Goal: Task Accomplishment & Management: Manage account settings

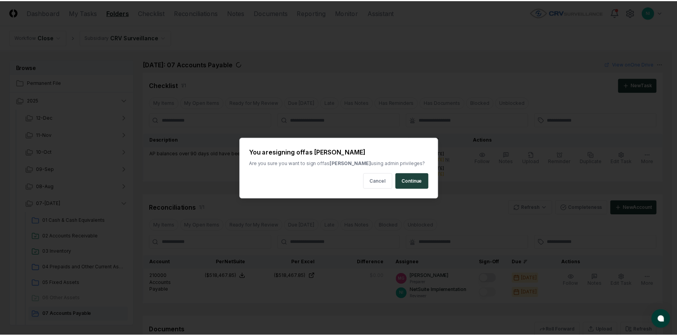
scroll to position [102, 0]
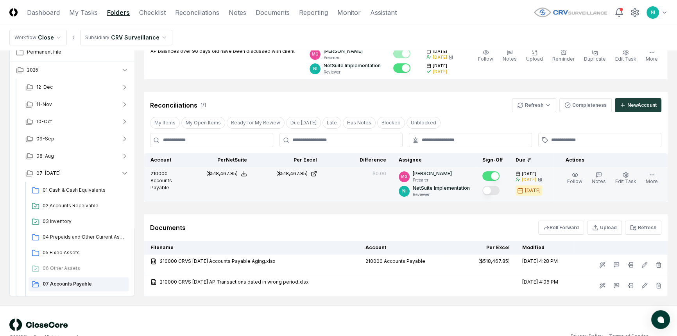
click at [497, 189] on button "Mark complete" at bounding box center [490, 190] width 17 height 9
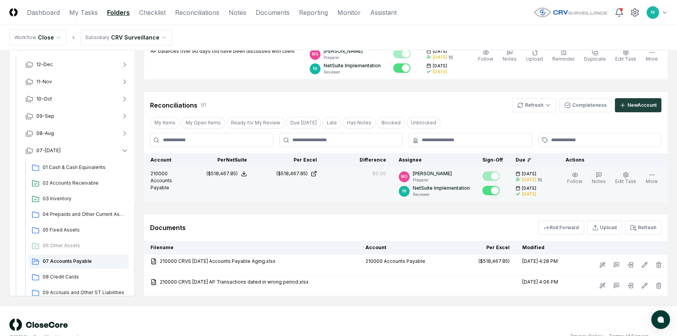
scroll to position [35, 0]
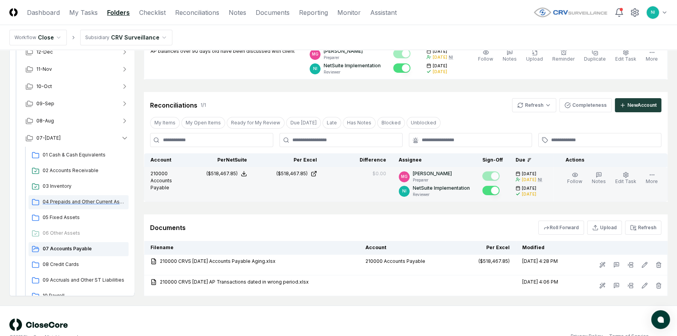
click at [66, 201] on span "04 Prepaids and Other Current Assets" at bounding box center [84, 201] width 83 height 7
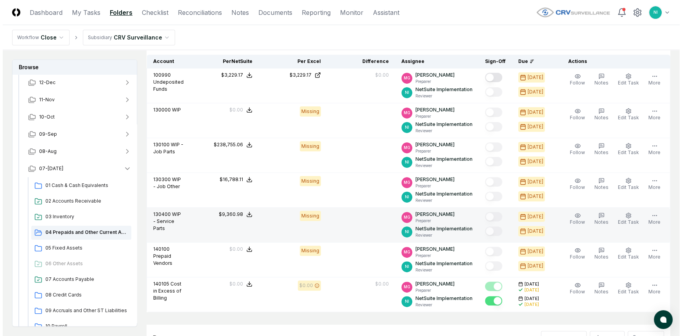
scroll to position [248, 0]
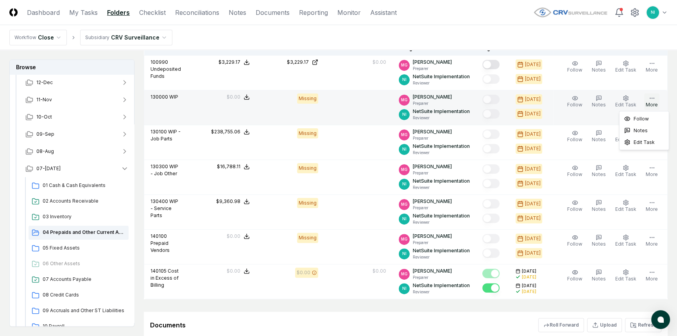
click at [656, 100] on button "More" at bounding box center [651, 101] width 15 height 16
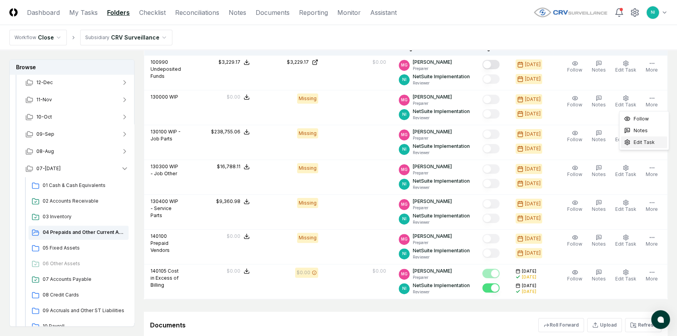
click at [634, 141] on span "Edit Task" at bounding box center [643, 142] width 21 height 7
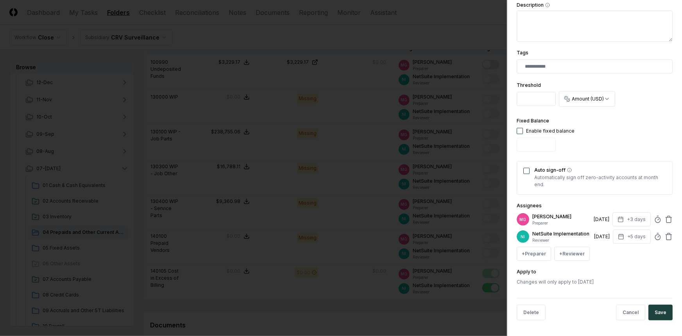
scroll to position [180, 0]
click at [536, 314] on button "Delete" at bounding box center [530, 312] width 29 height 16
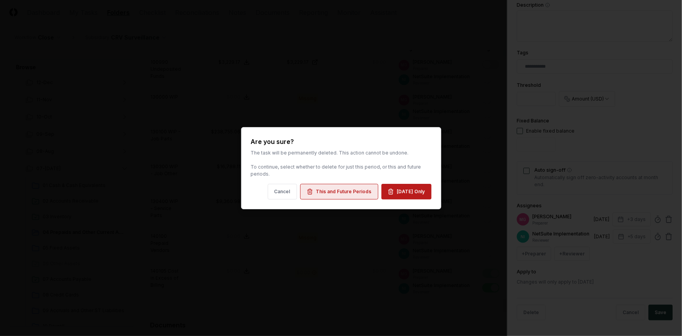
click at [367, 193] on div "This and Future Periods" at bounding box center [343, 191] width 55 height 7
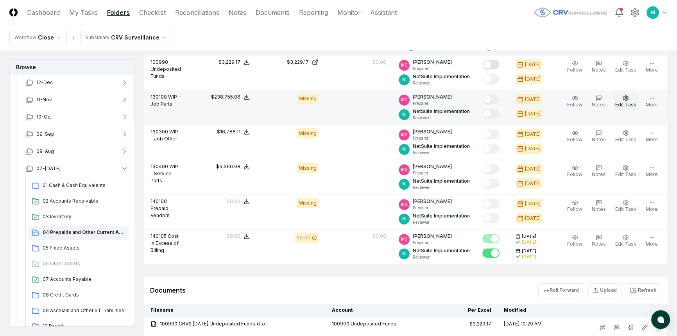
click at [627, 99] on icon "button" at bounding box center [625, 97] width 5 height 5
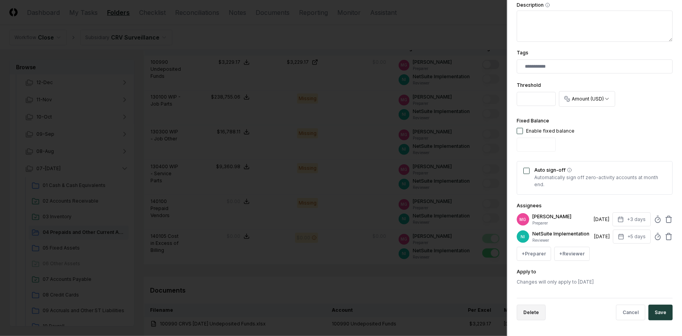
click at [537, 311] on button "Delete" at bounding box center [530, 312] width 29 height 16
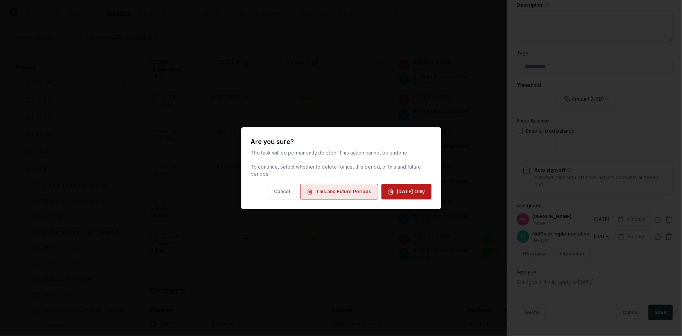
click at [367, 189] on div "This and Future Periods" at bounding box center [343, 191] width 55 height 7
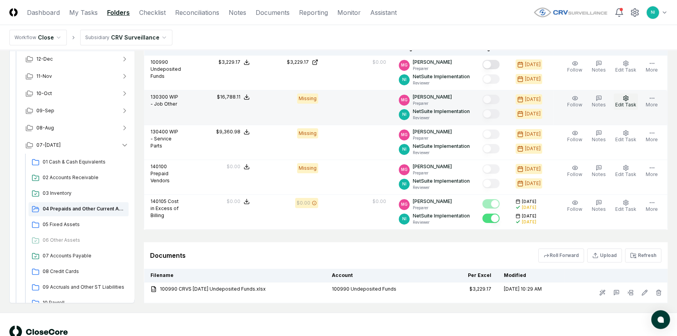
click at [627, 102] on span "Edit Task" at bounding box center [625, 105] width 21 height 6
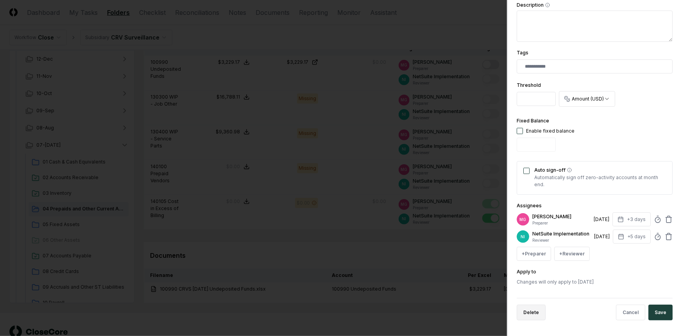
click at [528, 306] on button "Delete" at bounding box center [530, 312] width 29 height 16
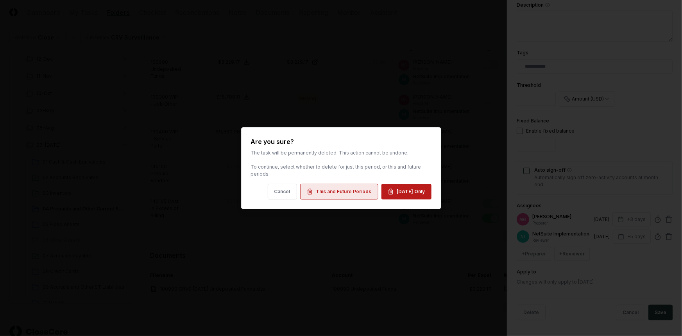
click at [355, 192] on div "This and Future Periods" at bounding box center [343, 191] width 55 height 7
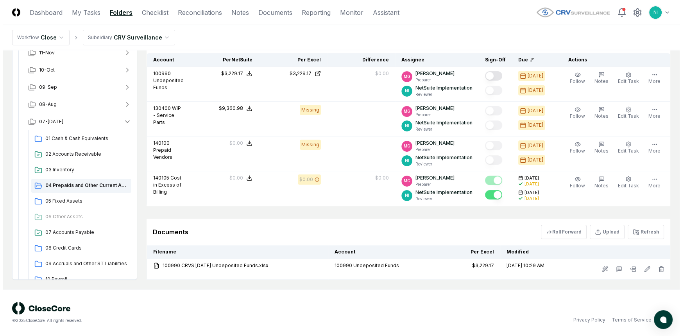
scroll to position [236, 0]
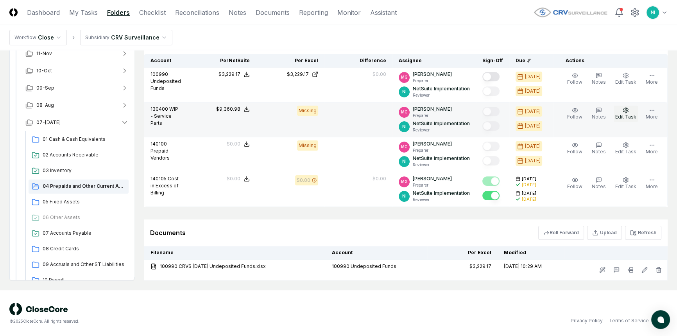
click at [626, 110] on circle "button" at bounding box center [626, 110] width 2 height 2
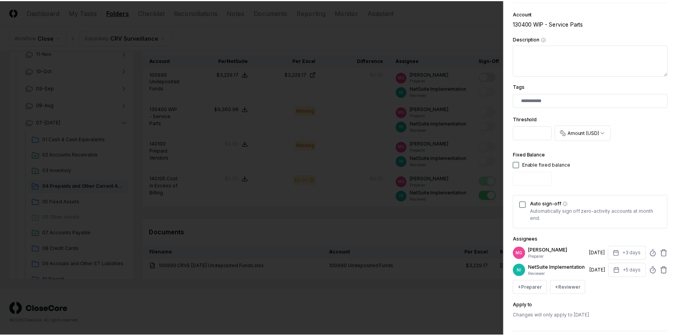
scroll to position [180, 0]
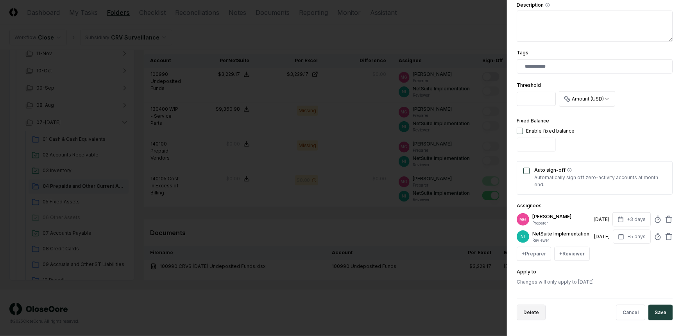
click at [541, 311] on button "Delete" at bounding box center [530, 312] width 29 height 16
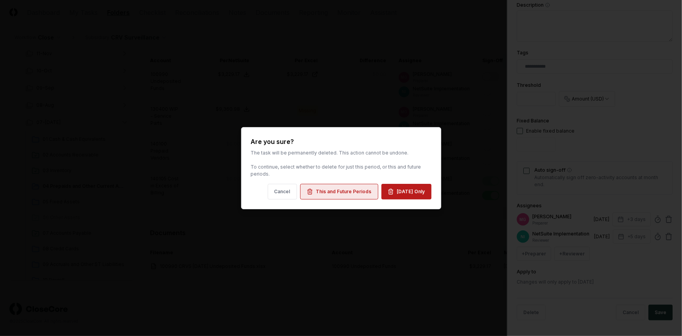
click at [355, 191] on div "This and Future Periods" at bounding box center [343, 191] width 55 height 7
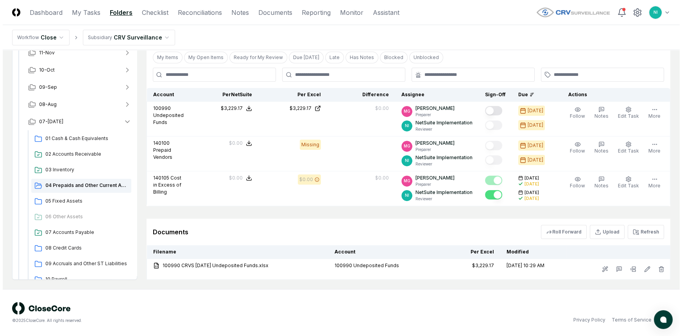
scroll to position [202, 0]
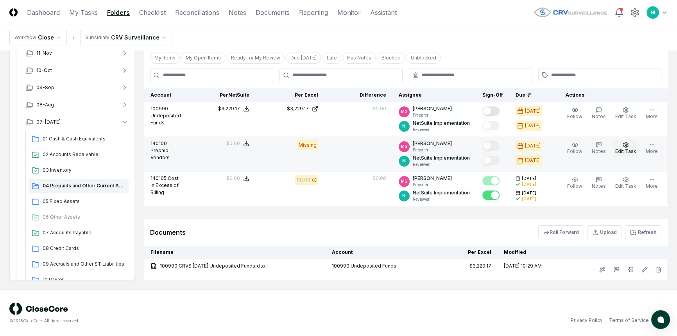
click at [631, 145] on button "Edit Task" at bounding box center [625, 148] width 24 height 16
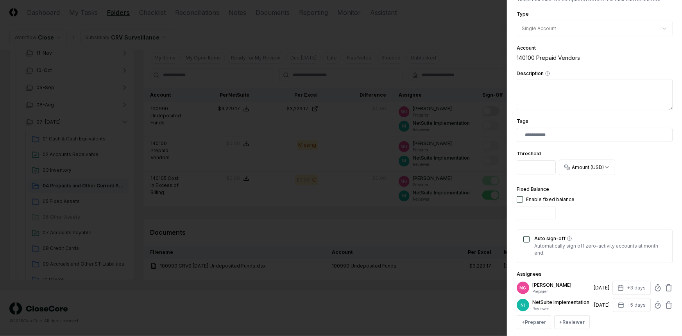
scroll to position [106, 0]
click at [520, 198] on button "button" at bounding box center [519, 199] width 6 height 6
type input "*"
click at [526, 237] on button "Auto sign-off" at bounding box center [526, 239] width 6 height 6
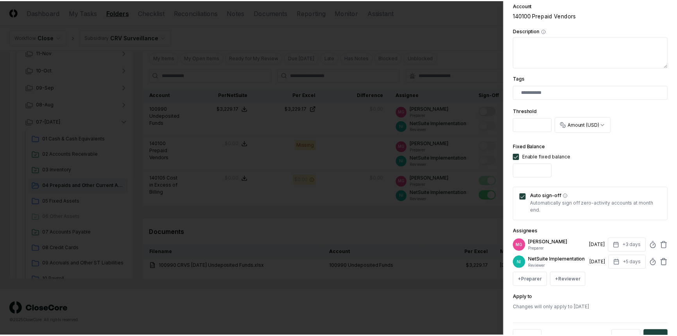
scroll to position [180, 0]
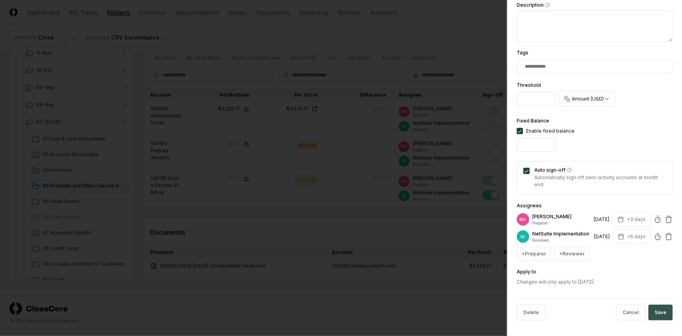
click at [648, 314] on button "Save" at bounding box center [660, 312] width 24 height 16
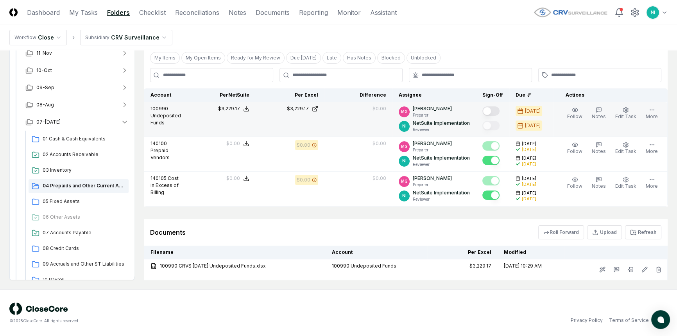
click at [499, 109] on button "Mark complete" at bounding box center [490, 110] width 17 height 9
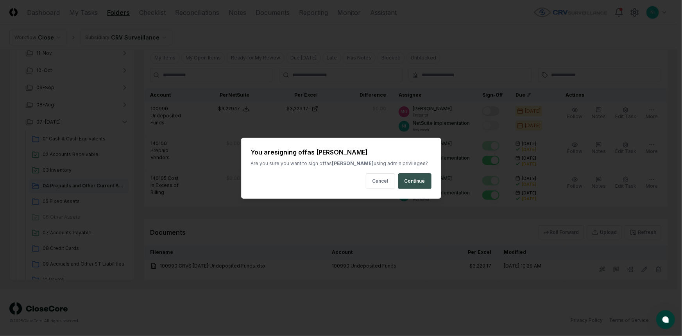
click at [423, 184] on button "Continue" at bounding box center [414, 181] width 33 height 16
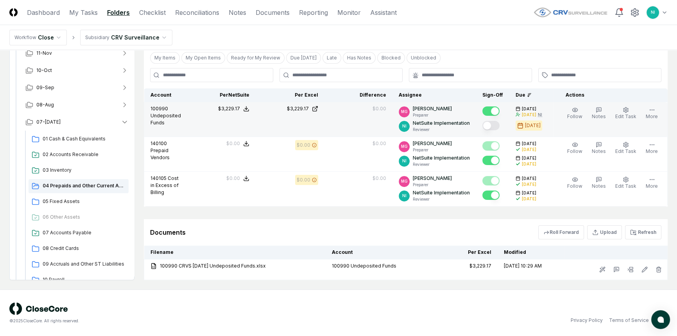
click at [499, 125] on button "Mark complete" at bounding box center [490, 125] width 17 height 9
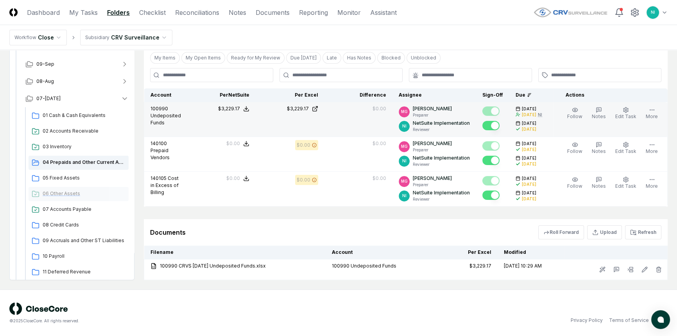
scroll to position [71, 0]
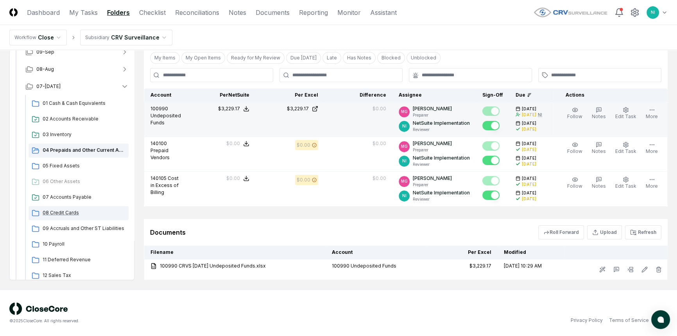
click at [56, 214] on span "08 Credit Cards" at bounding box center [84, 212] width 83 height 7
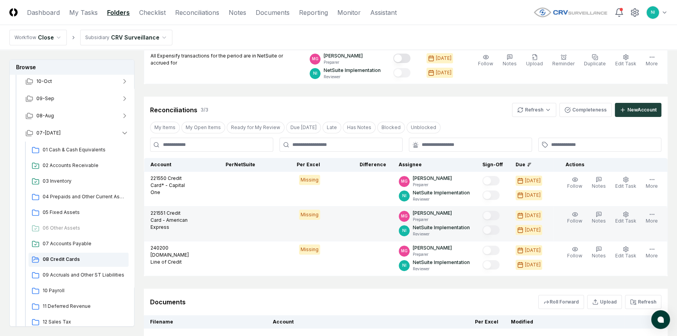
scroll to position [106, 0]
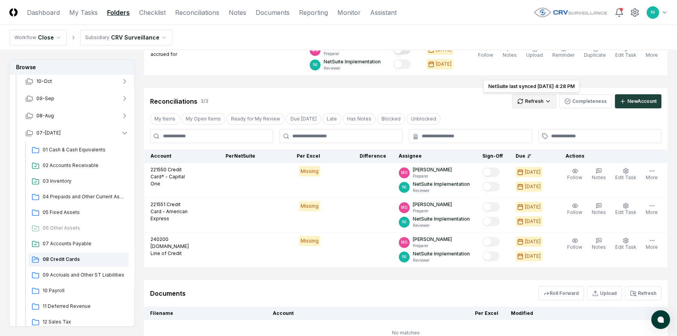
click at [534, 104] on html "CloseCore Dashboard My Tasks Folders Checklist Reconciliations Notes Documents …" at bounding box center [338, 148] width 677 height 508
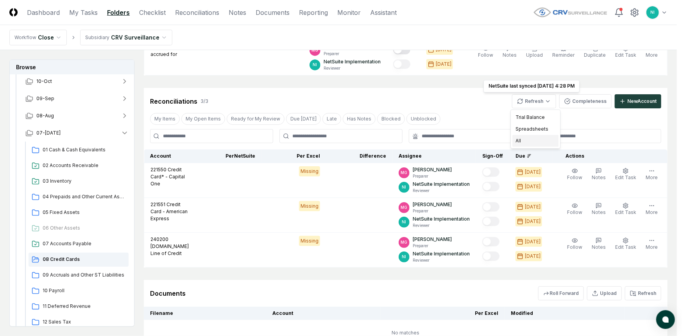
click at [524, 142] on div "All" at bounding box center [535, 141] width 46 height 12
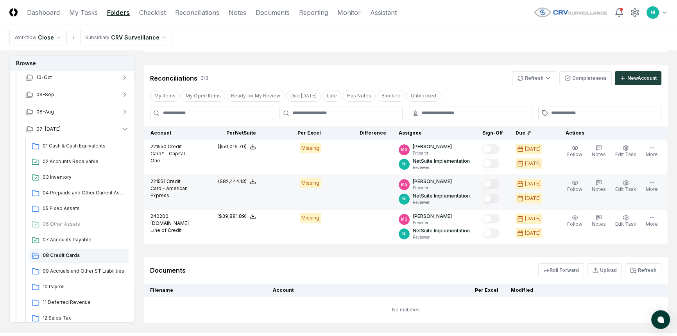
scroll to position [142, 0]
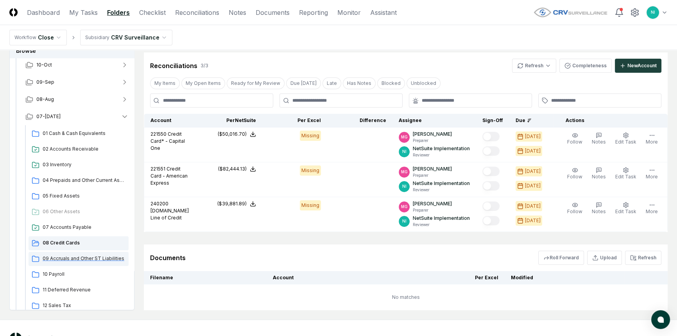
click at [68, 259] on span "09 Accruals and Other ST Liabilities" at bounding box center [84, 258] width 83 height 7
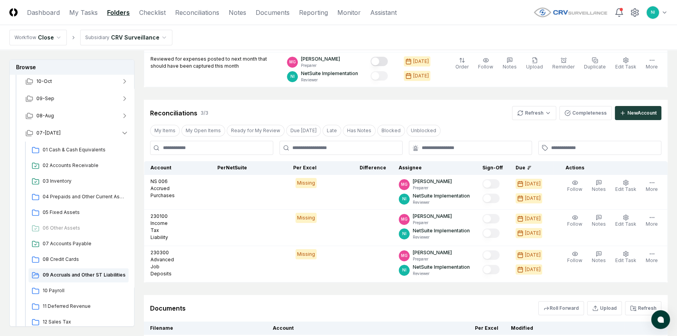
scroll to position [142, 0]
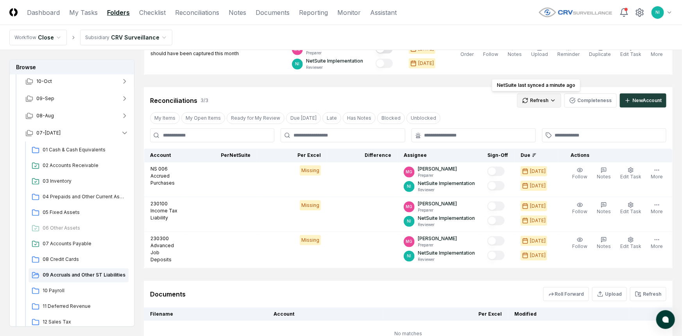
click at [529, 101] on html "CloseCore Dashboard My Tasks Folders Checklist Reconciliations Notes Documents …" at bounding box center [341, 130] width 682 height 544
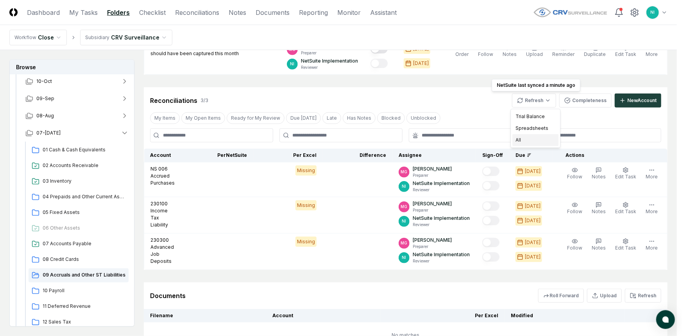
click at [516, 140] on div "All" at bounding box center [535, 140] width 46 height 12
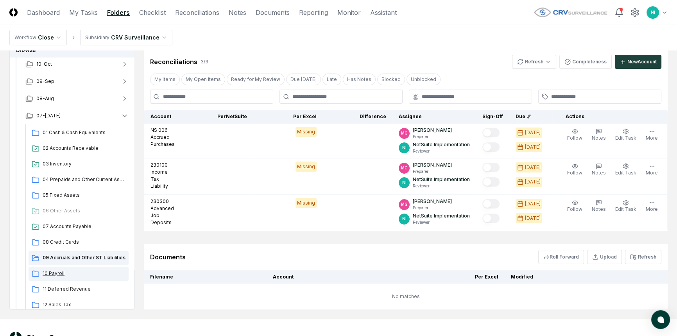
scroll to position [207, 0]
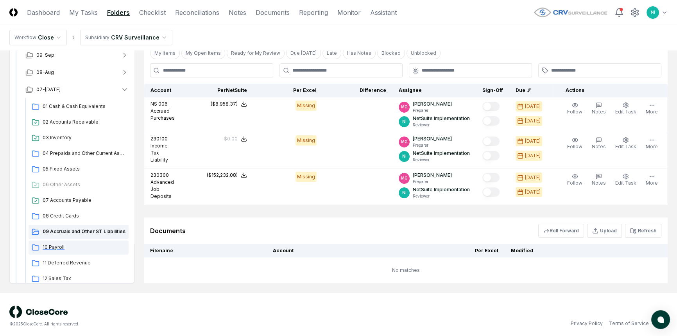
click at [63, 243] on span "10 Payroll" at bounding box center [84, 246] width 83 height 7
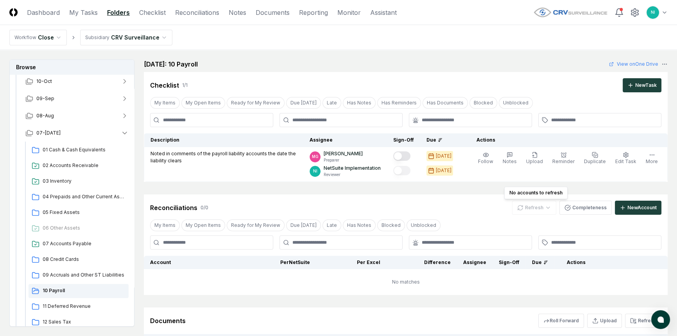
click at [527, 211] on div "Refresh" at bounding box center [534, 207] width 44 height 14
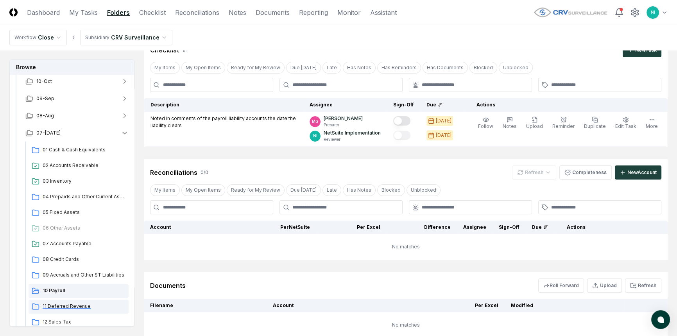
click at [61, 304] on span "11 Deferred Revenue" at bounding box center [84, 305] width 83 height 7
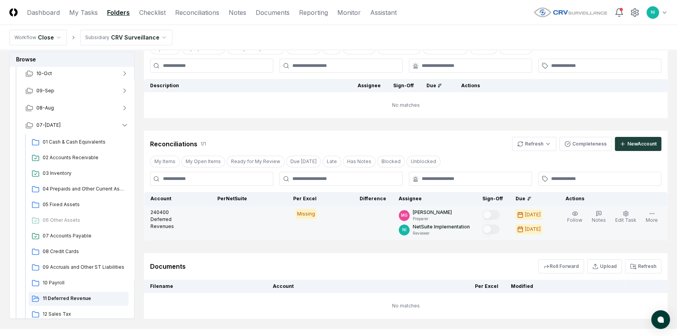
scroll to position [71, 0]
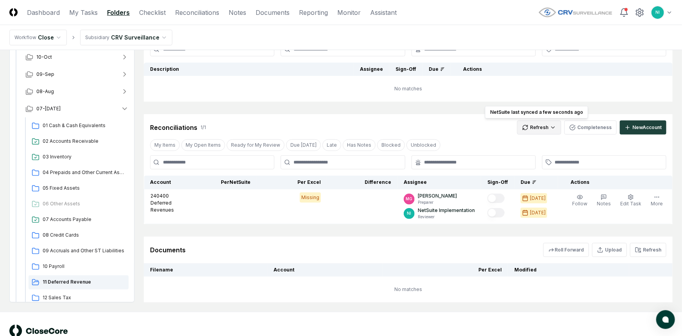
click at [533, 128] on html "CloseCore Dashboard My Tasks Folders Checklist Reconciliations Notes Documents …" at bounding box center [341, 143] width 682 height 429
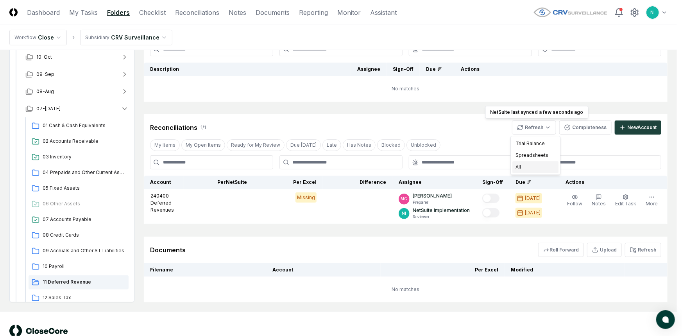
click at [531, 168] on div "All" at bounding box center [535, 167] width 46 height 12
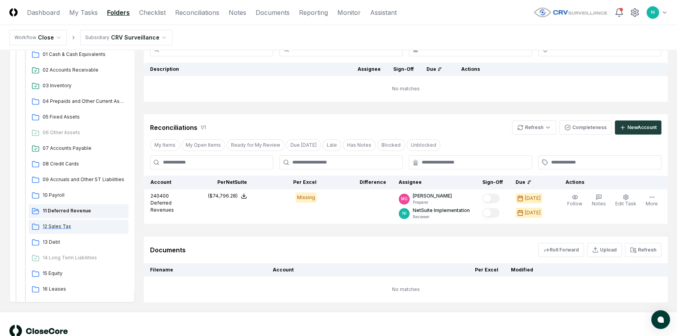
click at [55, 228] on span "12 Sales Tax" at bounding box center [84, 226] width 83 height 7
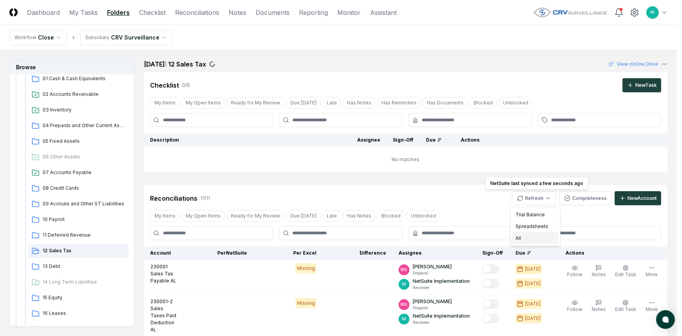
click at [522, 239] on div "All" at bounding box center [535, 238] width 46 height 12
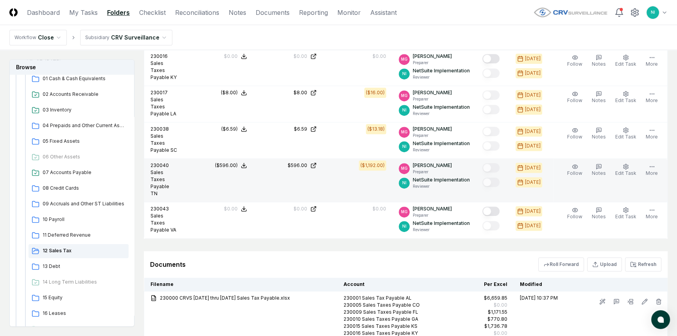
scroll to position [493, 0]
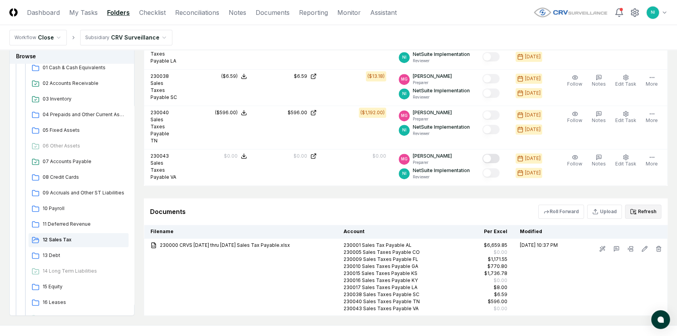
click at [634, 208] on icon at bounding box center [633, 211] width 6 height 6
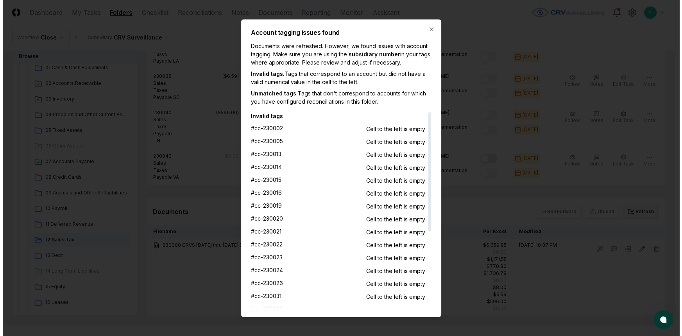
scroll to position [465, 0]
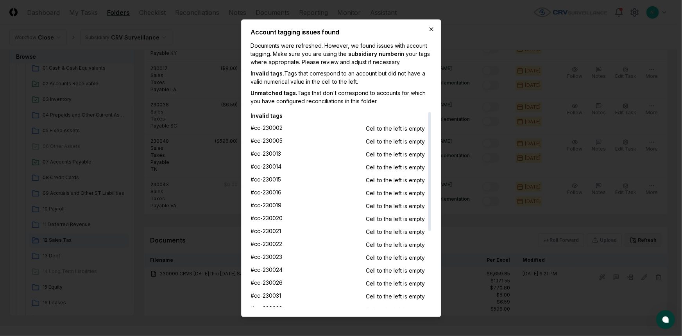
click at [430, 31] on icon "button" at bounding box center [431, 29] width 6 height 6
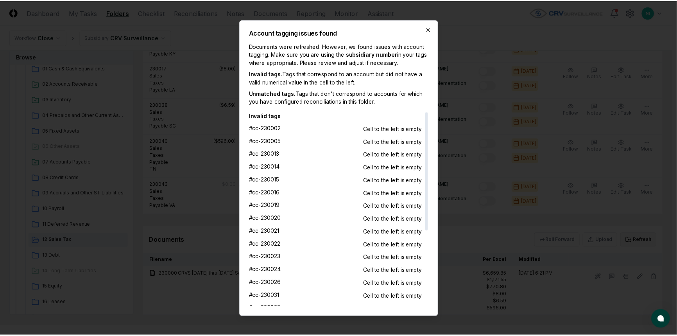
scroll to position [464, 0]
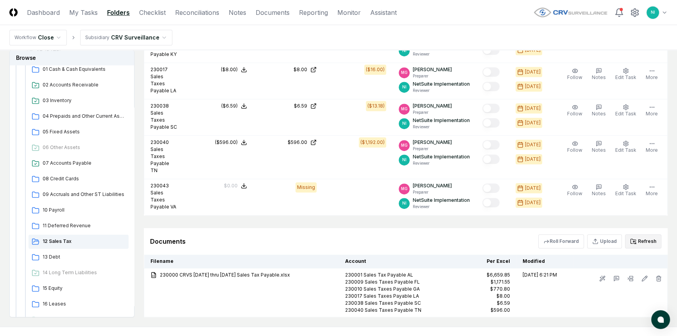
click at [643, 234] on button "Refresh" at bounding box center [643, 241] width 36 height 14
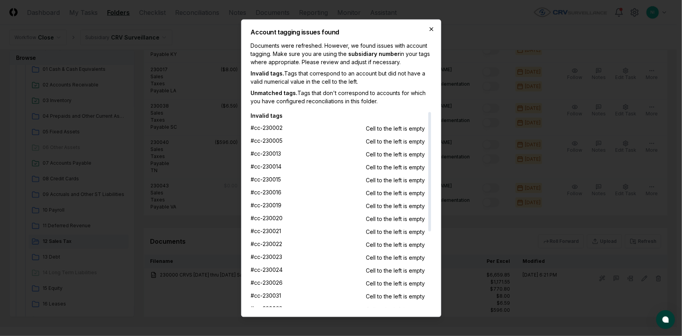
click at [431, 28] on icon "button" at bounding box center [431, 29] width 6 height 6
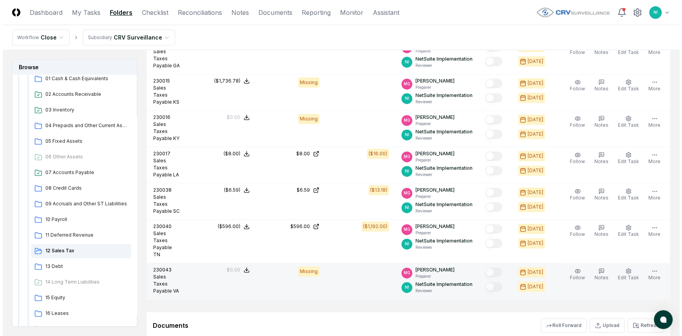
scroll to position [357, 0]
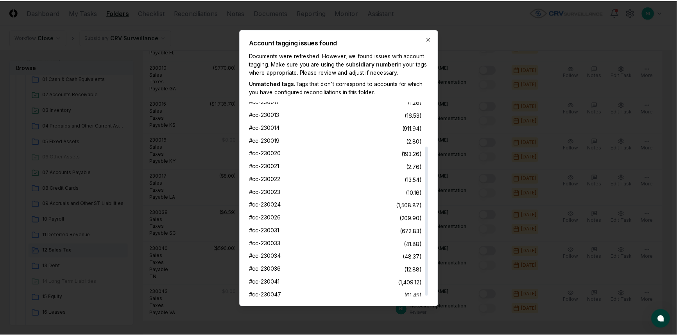
scroll to position [57, 0]
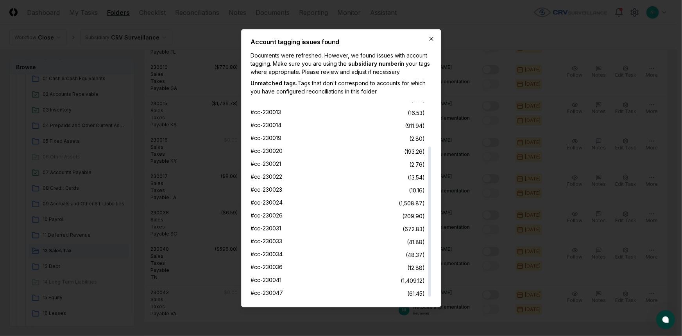
click at [430, 40] on icon "button" at bounding box center [431, 38] width 3 height 3
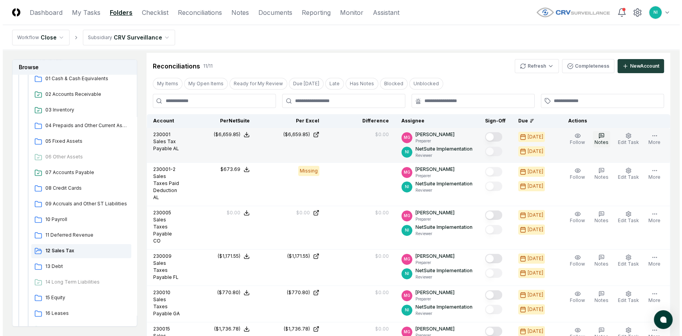
scroll to position [109, 0]
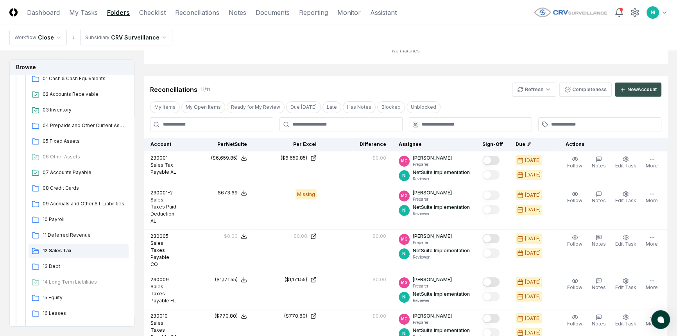
click at [627, 91] on div "New Account" at bounding box center [641, 89] width 29 height 7
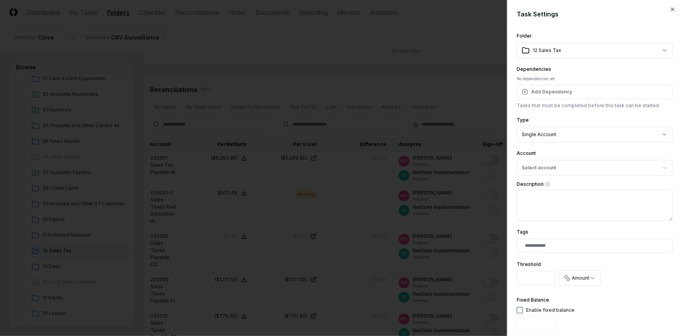
click at [560, 132] on body "CloseCore Dashboard My Tasks Folders Checklist Reconciliations Notes Documents …" at bounding box center [338, 323] width 677 height 865
click at [557, 169] on button "Select account" at bounding box center [594, 168] width 156 height 16
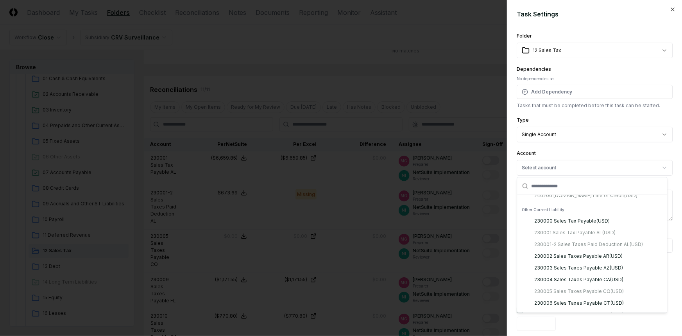
scroll to position [497, 0]
click at [566, 257] on div "230002 Sales Taxes Payable AR ( USD )" at bounding box center [578, 255] width 88 height 7
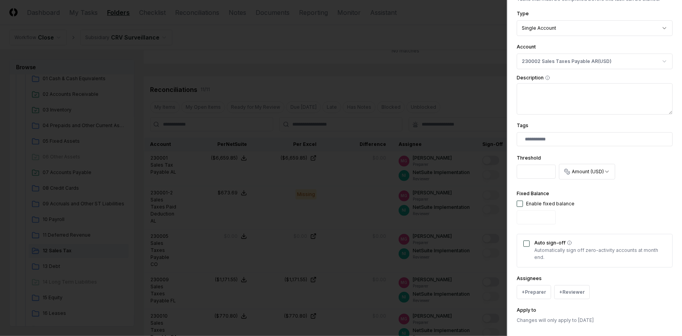
scroll to position [144, 0]
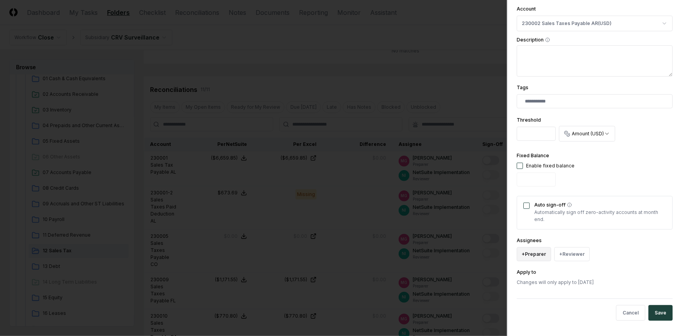
click at [530, 250] on button "+ Preparer" at bounding box center [533, 254] width 34 height 14
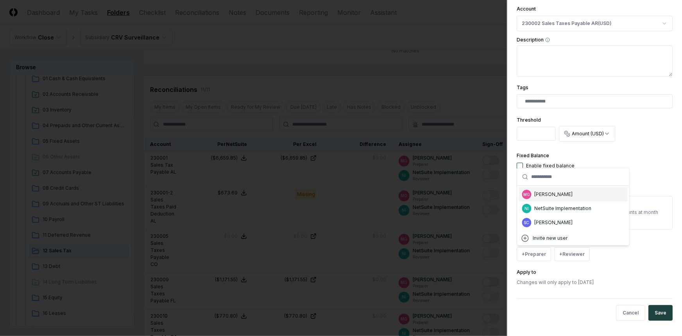
click at [534, 196] on div "[PERSON_NAME]" at bounding box center [553, 194] width 38 height 7
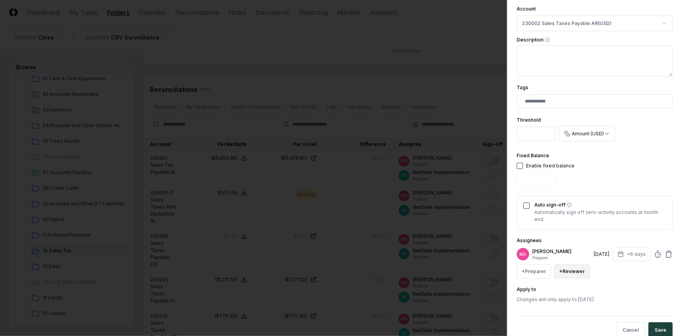
click at [570, 268] on button "+ Reviewer" at bounding box center [572, 271] width 36 height 14
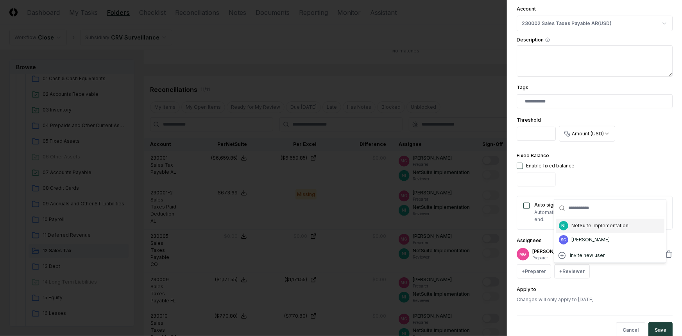
click at [570, 225] on div "NI NetSuite Implementation" at bounding box center [610, 225] width 109 height 14
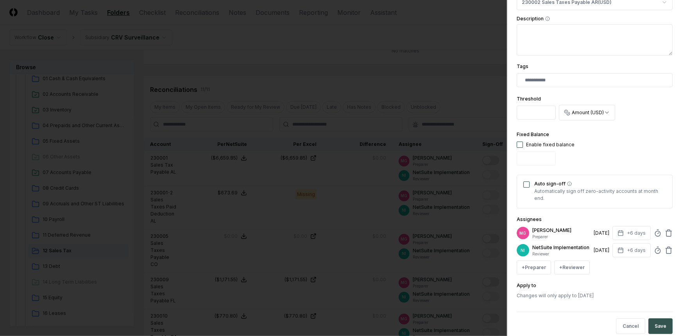
scroll to position [184, 0]
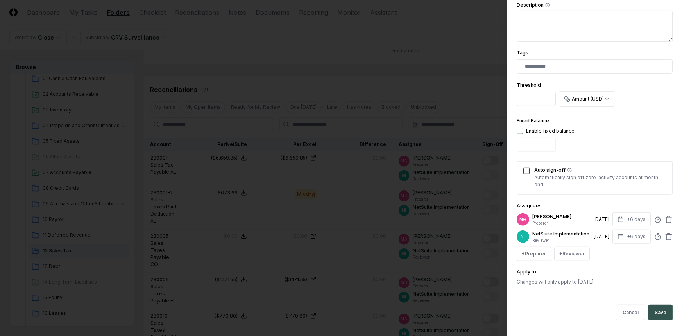
click at [648, 315] on button "Save" at bounding box center [660, 312] width 24 height 16
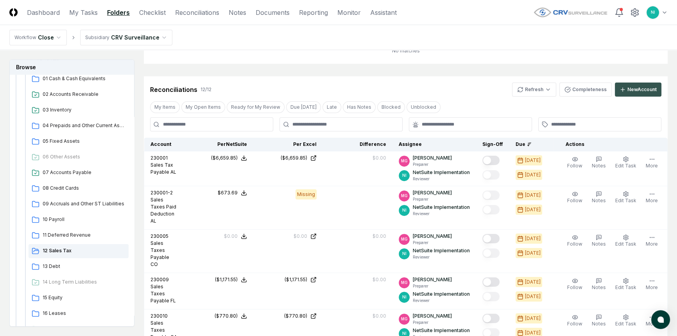
click at [627, 93] on div "New Account" at bounding box center [641, 89] width 29 height 7
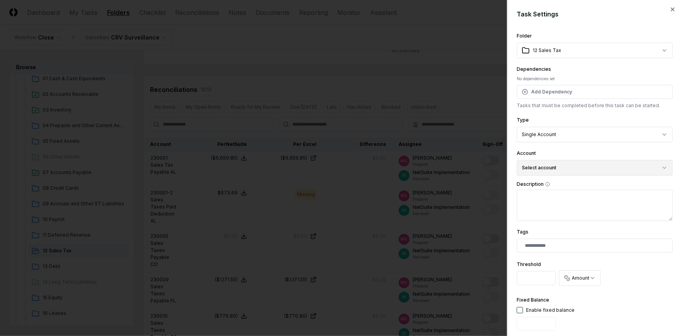
click at [584, 168] on button "Select account" at bounding box center [594, 168] width 156 height 16
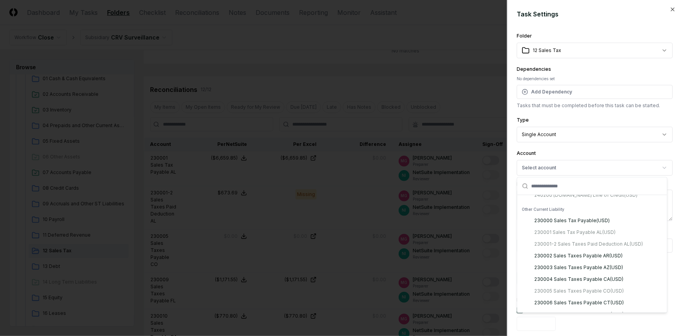
scroll to position [497, 0]
click at [580, 254] on div "230002 Sales Taxes Payable AR ( USD )" at bounding box center [578, 255] width 88 height 7
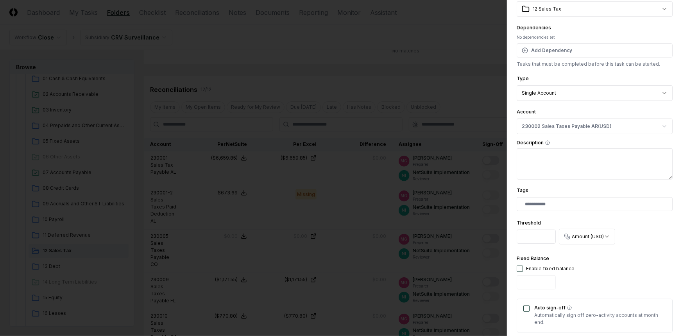
scroll to position [142, 0]
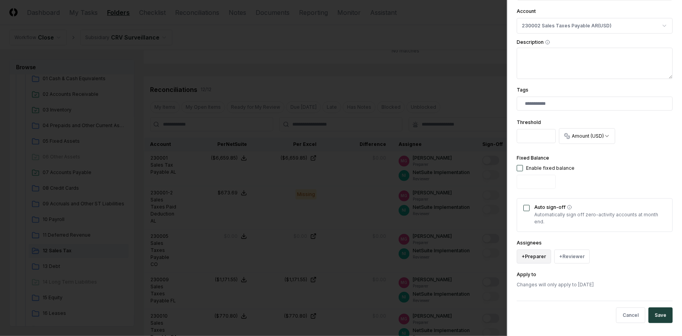
click at [536, 260] on button "+ Preparer" at bounding box center [533, 256] width 34 height 14
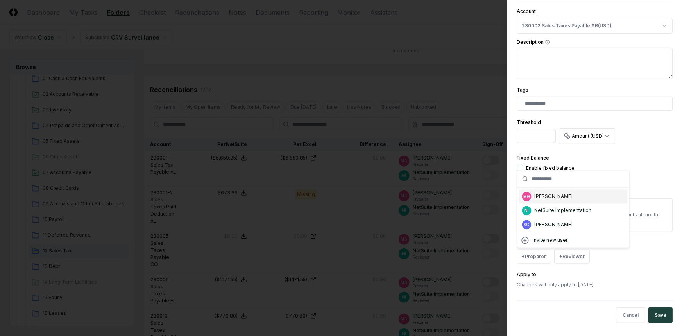
click at [559, 197] on div "[PERSON_NAME]" at bounding box center [553, 196] width 38 height 7
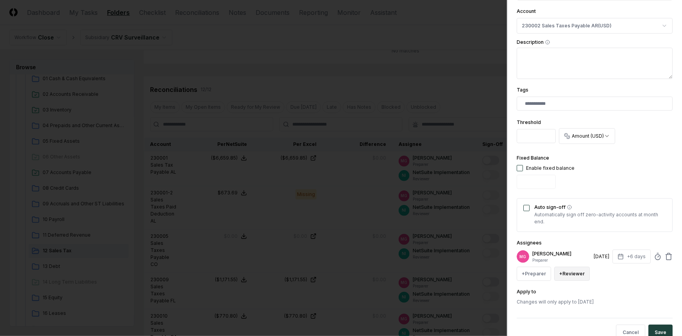
click at [582, 270] on button "+ Reviewer" at bounding box center [572, 273] width 36 height 14
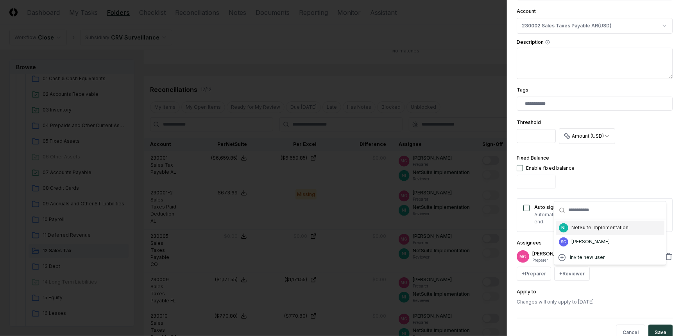
click at [582, 227] on div "NetSuite Implementation" at bounding box center [599, 227] width 57 height 7
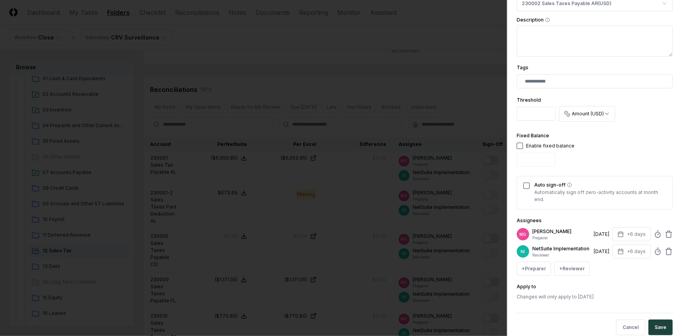
scroll to position [184, 0]
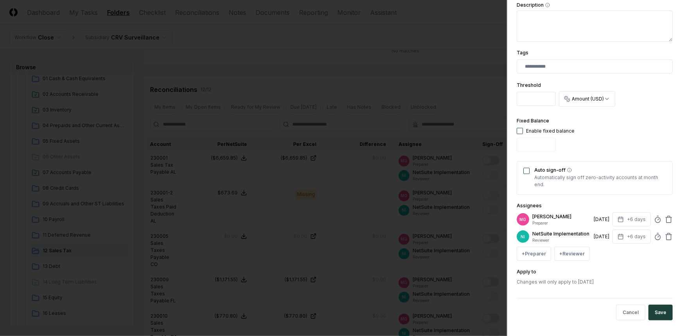
click at [652, 311] on button "Save" at bounding box center [660, 312] width 24 height 16
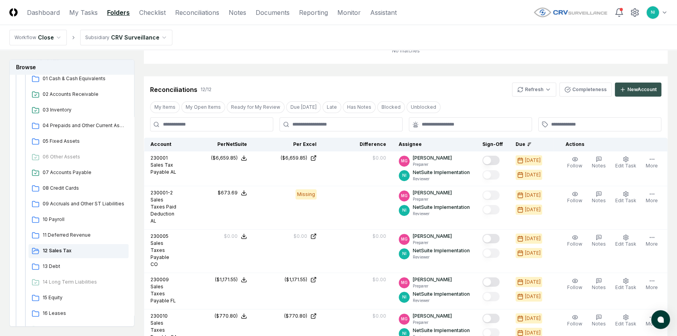
click at [634, 87] on div "New Account" at bounding box center [641, 89] width 29 height 7
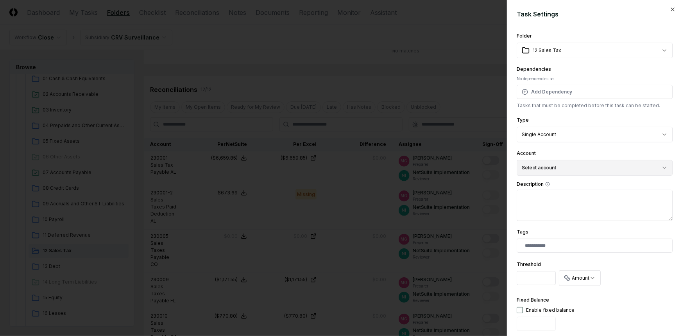
click at [585, 166] on button "Select account" at bounding box center [594, 168] width 156 height 16
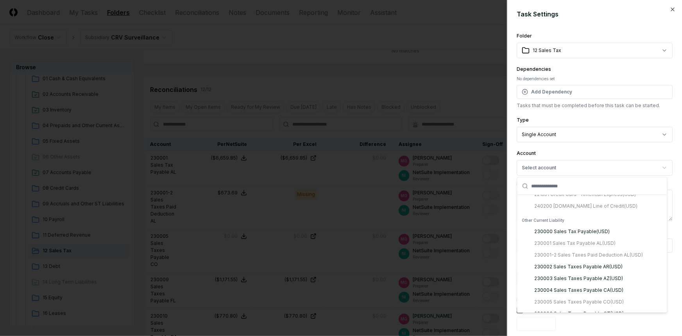
scroll to position [497, 0]
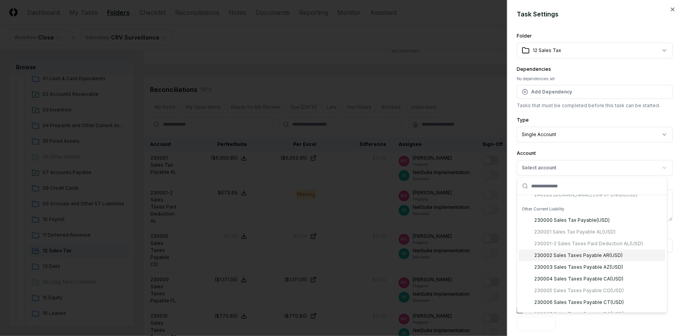
click at [581, 252] on div "230002 Sales Taxes Payable AR ( USD )" at bounding box center [578, 255] width 88 height 7
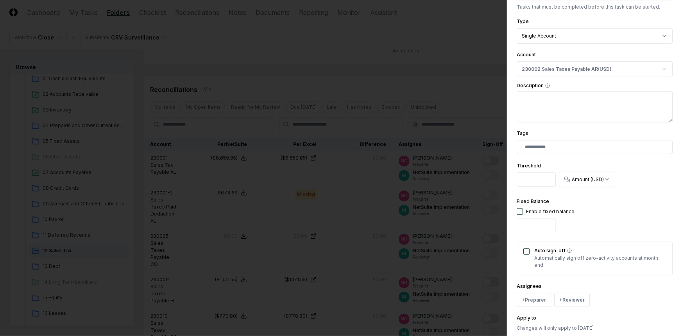
scroll to position [142, 0]
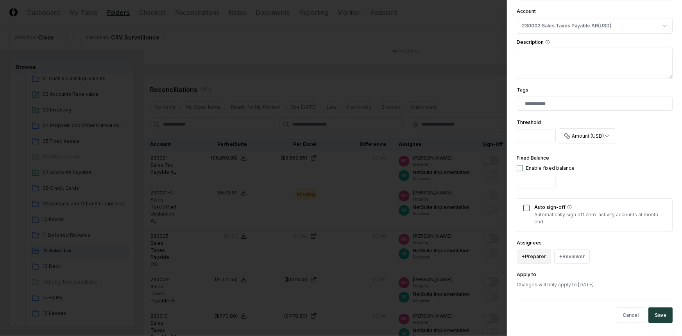
click at [542, 255] on button "+ Preparer" at bounding box center [533, 256] width 34 height 14
click at [539, 198] on div "[PERSON_NAME]" at bounding box center [553, 196] width 38 height 7
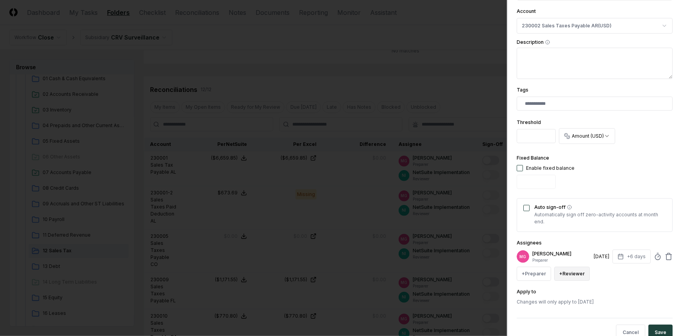
click at [571, 267] on button "+ Reviewer" at bounding box center [572, 273] width 36 height 14
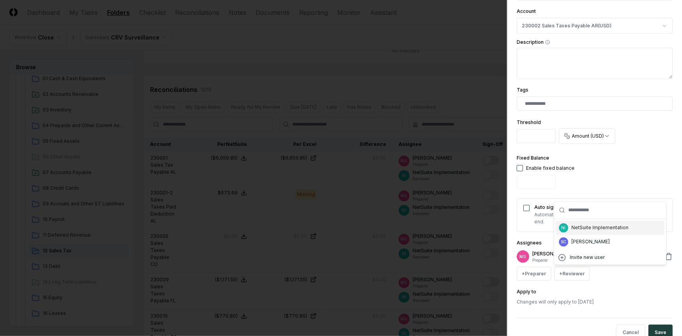
drag, startPoint x: 575, startPoint y: 240, endPoint x: 578, endPoint y: 229, distance: 10.8
click at [578, 229] on div "NI NetSuite Implementation SC [PERSON_NAME]" at bounding box center [610, 235] width 109 height 28
click at [578, 229] on div "NetSuite Implementation" at bounding box center [599, 227] width 57 height 7
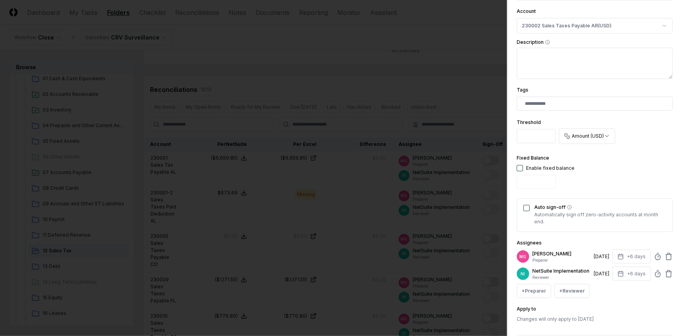
scroll to position [184, 0]
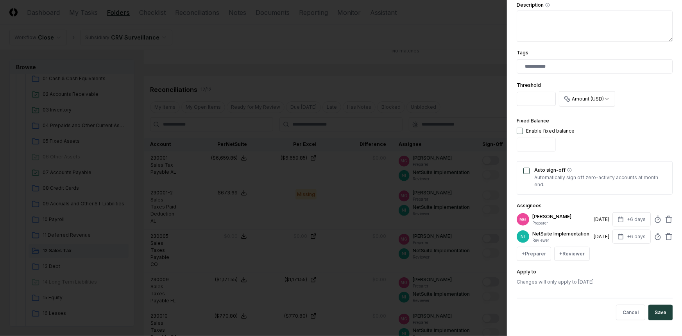
drag, startPoint x: 649, startPoint y: 311, endPoint x: 574, endPoint y: 273, distance: 83.2
click at [583, 273] on form "**********" at bounding box center [594, 78] width 156 height 496
click at [548, 284] on p "Changes will only apply to [DATE]" at bounding box center [594, 281] width 156 height 7
click at [529, 272] on label "Apply to" at bounding box center [526, 271] width 20 height 6
click at [534, 283] on p "Changes will only apply to [DATE]" at bounding box center [594, 281] width 156 height 7
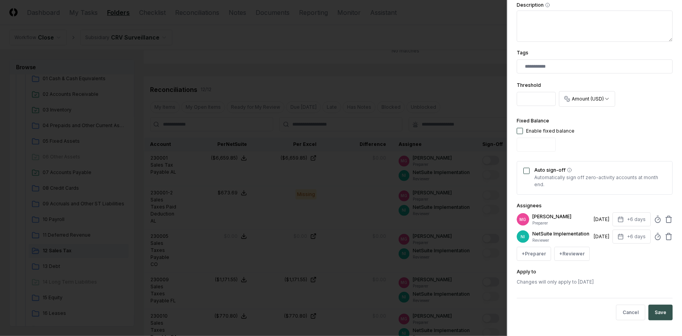
click at [654, 311] on button "Save" at bounding box center [660, 312] width 24 height 16
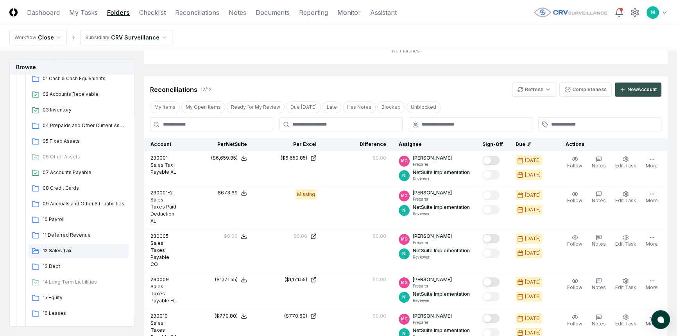
click at [643, 91] on div "New Account" at bounding box center [641, 89] width 29 height 7
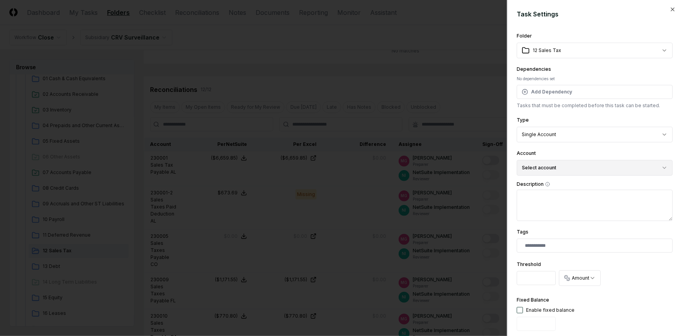
click at [573, 172] on button "Select account" at bounding box center [594, 168] width 156 height 16
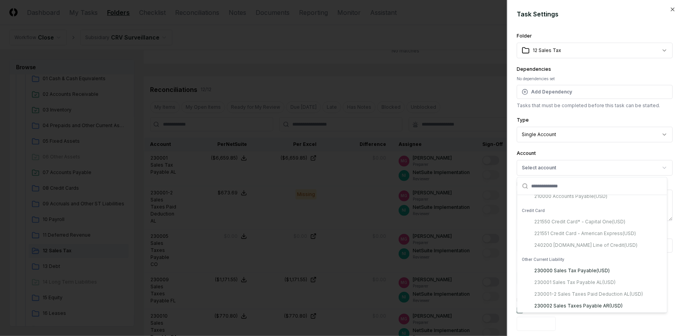
scroll to position [461, 0]
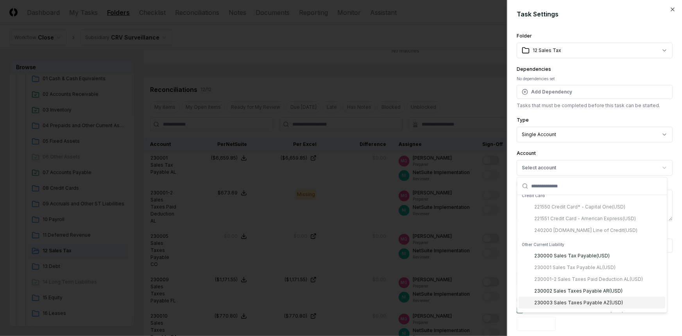
click at [577, 301] on div "230003 Sales Taxes Payable AZ ( USD )" at bounding box center [578, 302] width 89 height 7
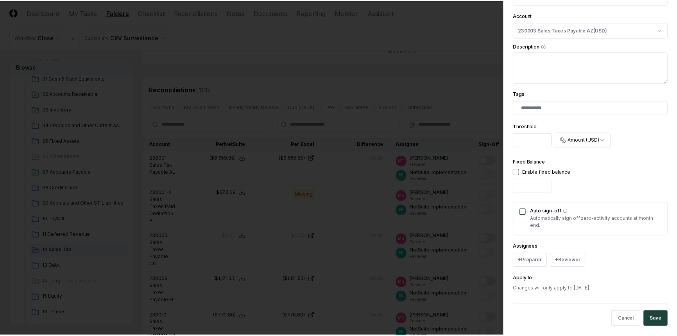
scroll to position [144, 0]
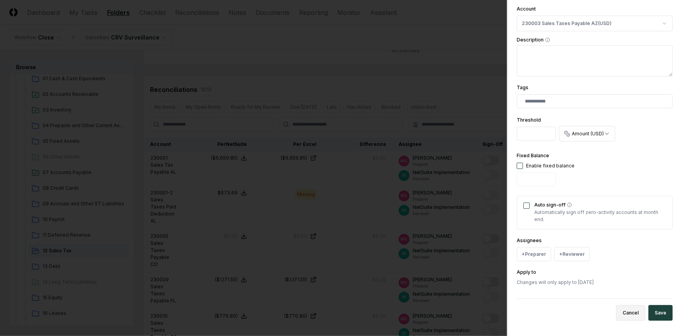
click at [621, 313] on button "Cancel" at bounding box center [630, 313] width 29 height 16
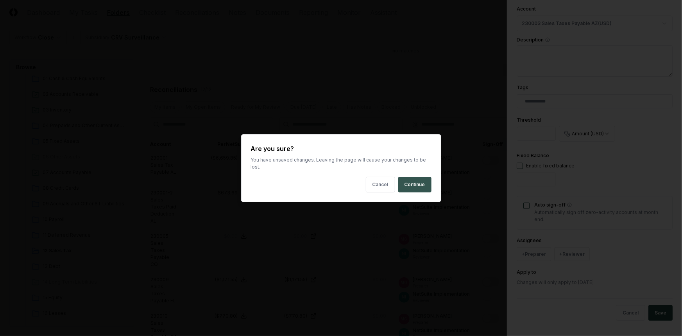
click at [419, 179] on button "Continue" at bounding box center [414, 185] width 33 height 16
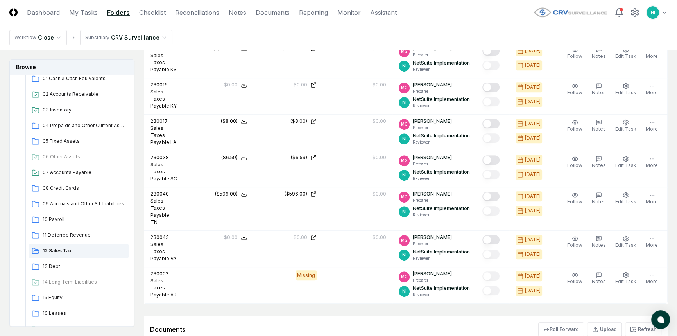
scroll to position [422, 0]
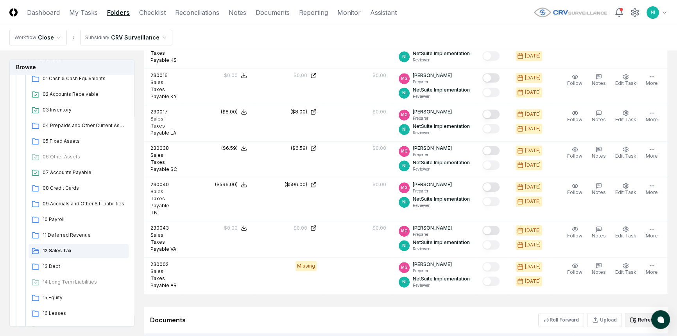
click at [638, 313] on button "Refresh" at bounding box center [643, 320] width 36 height 14
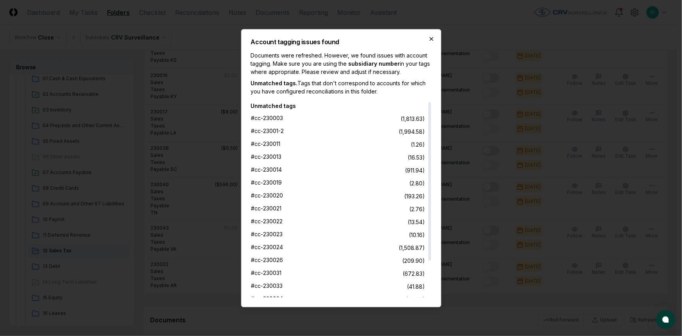
click at [430, 41] on icon "button" at bounding box center [431, 39] width 6 height 6
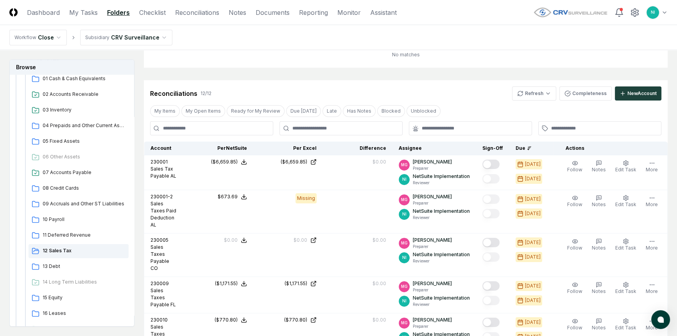
scroll to position [102, 0]
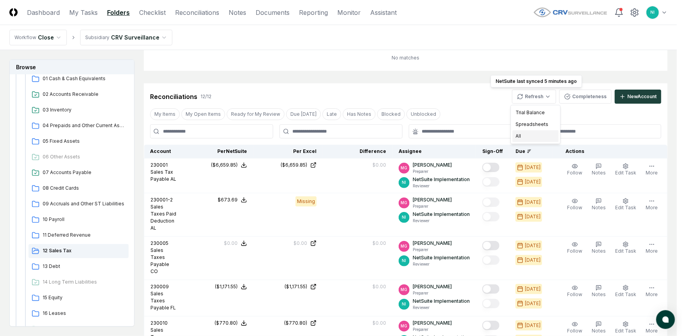
click at [525, 133] on div "All" at bounding box center [535, 136] width 46 height 12
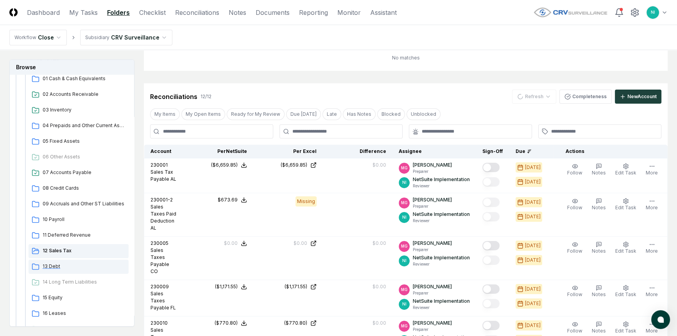
click at [52, 267] on span "13 Debt" at bounding box center [84, 266] width 83 height 7
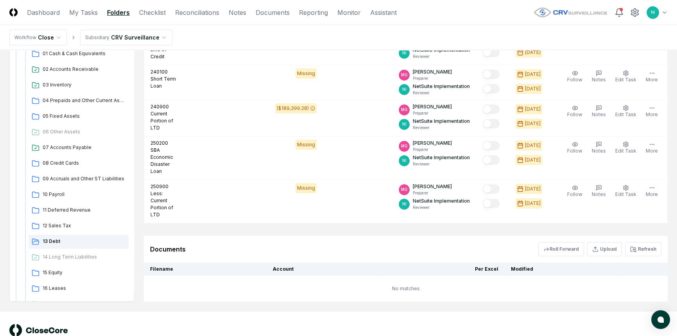
scroll to position [235, 0]
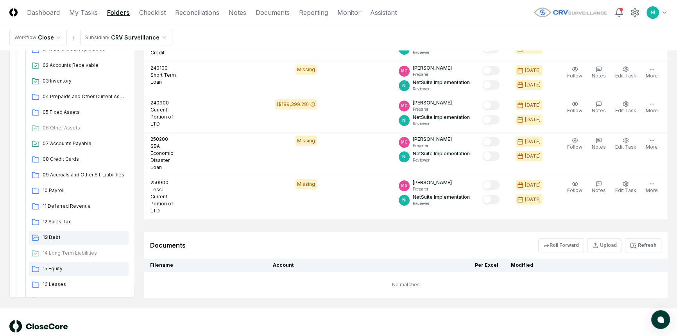
click at [59, 265] on span "15 Equity" at bounding box center [84, 268] width 83 height 7
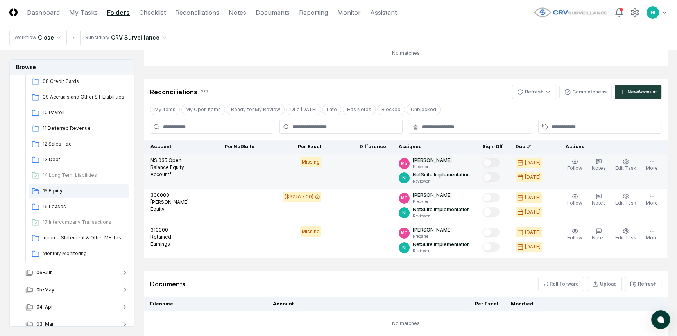
scroll to position [142, 0]
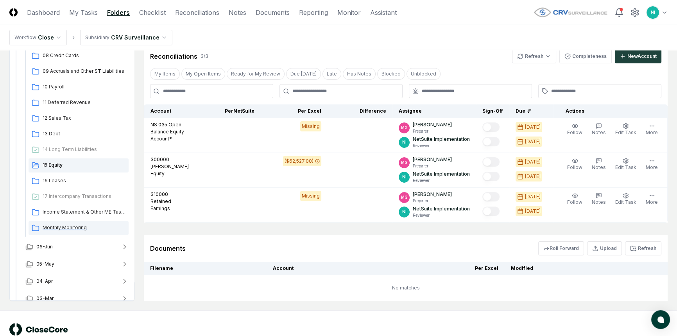
click at [71, 227] on span "Monthly Monitoring" at bounding box center [84, 227] width 83 height 7
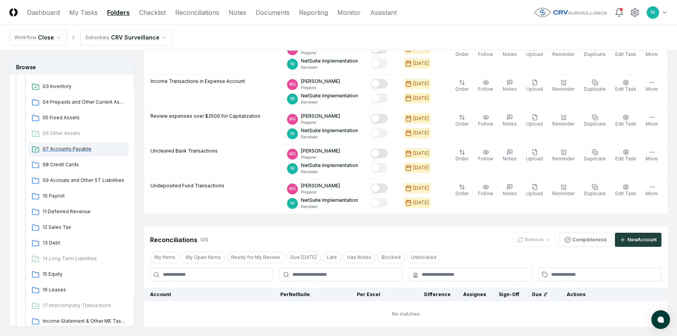
scroll to position [177, 0]
